Goal: Find specific fact: Find specific fact

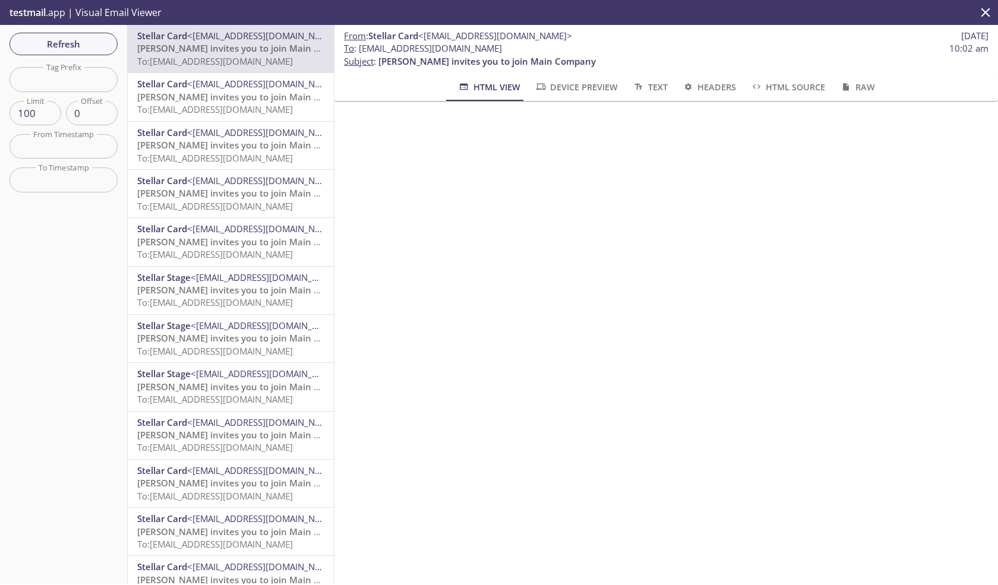
click at [359, 45] on span "To : gulnara.84@inbox.testmail.app 10:02 am" at bounding box center [666, 48] width 644 height 12
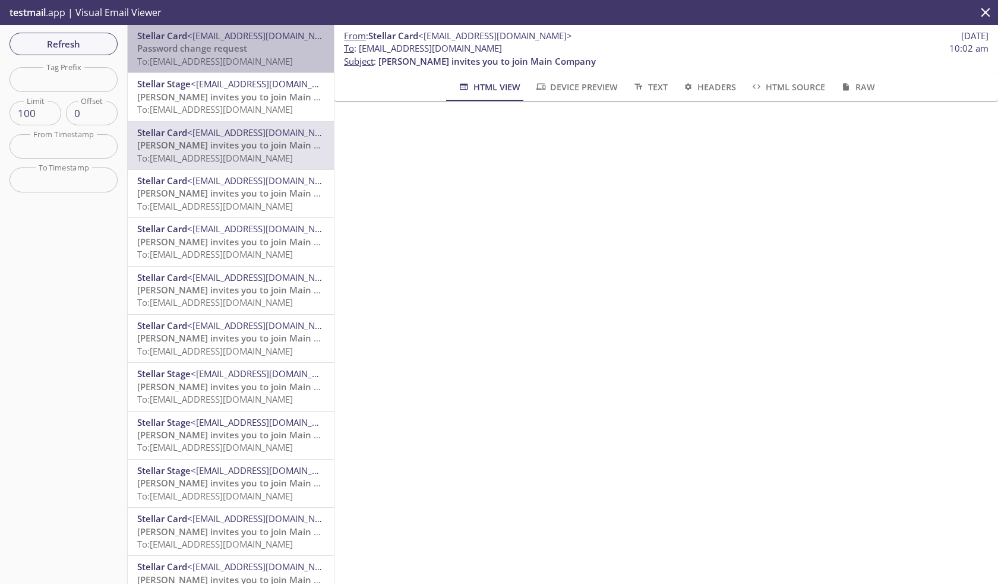
click at [233, 49] on span "Password change request" at bounding box center [192, 48] width 110 height 12
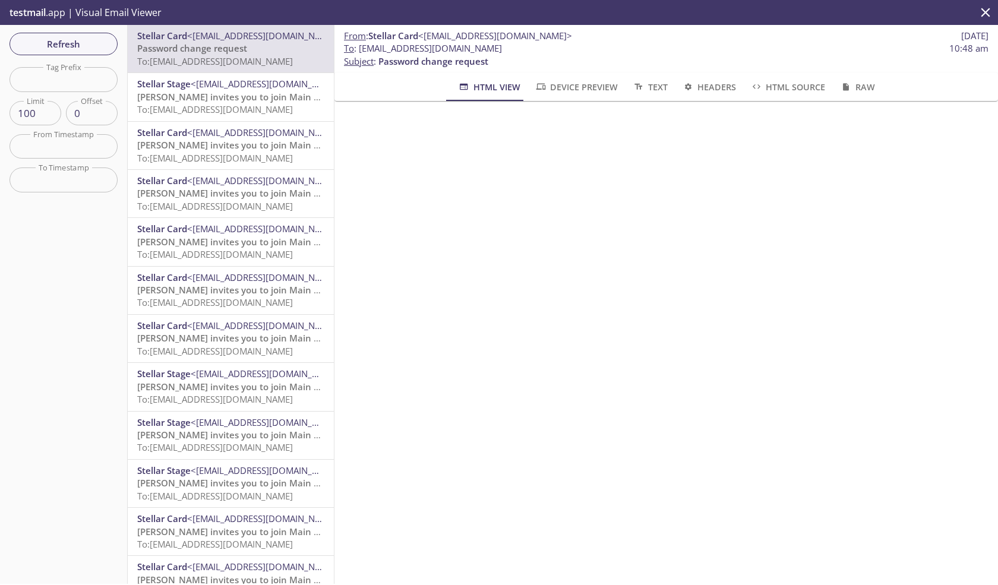
drag, startPoint x: 489, startPoint y: 52, endPoint x: 360, endPoint y: 48, distance: 128.9
click at [360, 48] on span "To : [EMAIL_ADDRESS][DOMAIN_NAME] 10:48 am" at bounding box center [666, 48] width 644 height 12
copy span "[EMAIL_ADDRESS][DOMAIN_NAME]"
